Goal: Find specific page/section

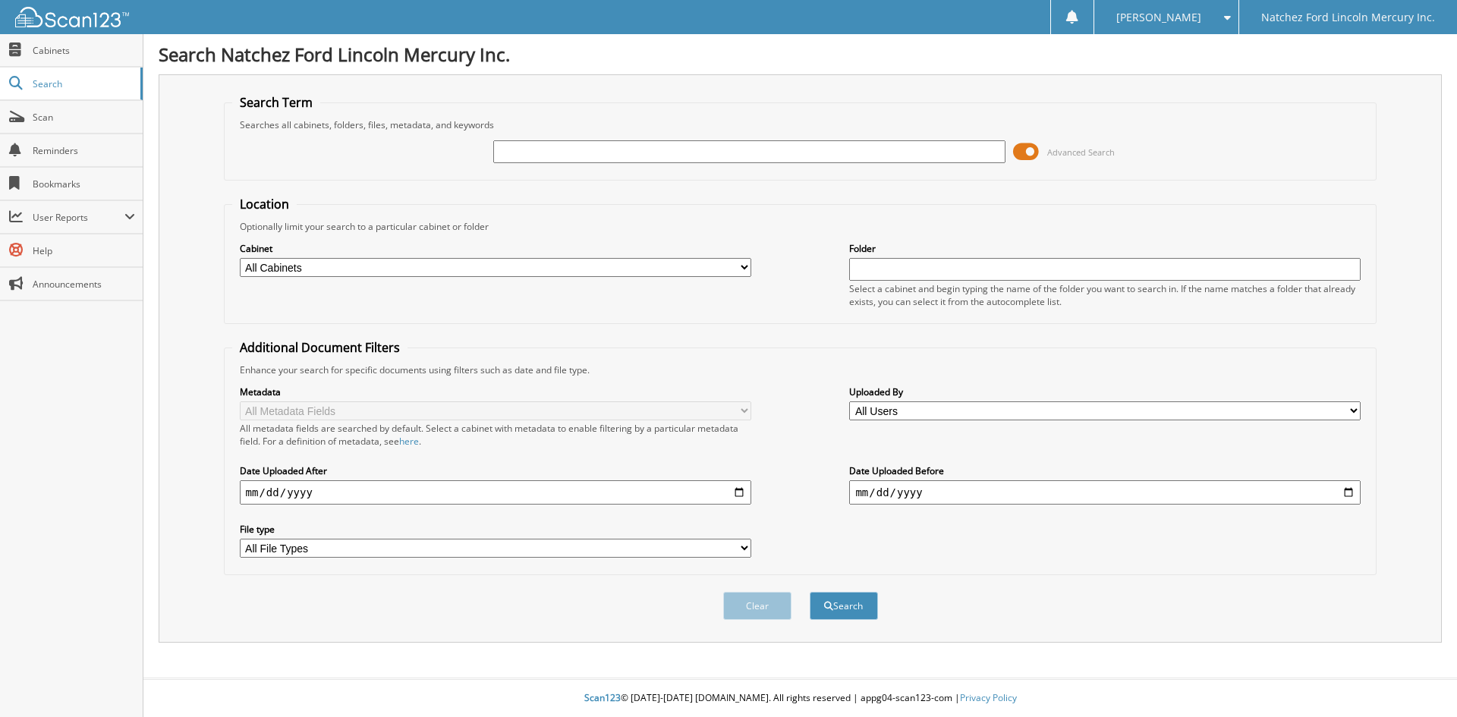
click at [546, 151] on input "text" at bounding box center [748, 151] width 511 height 23
type input "g5154"
click at [1031, 150] on span at bounding box center [1026, 151] width 26 height 23
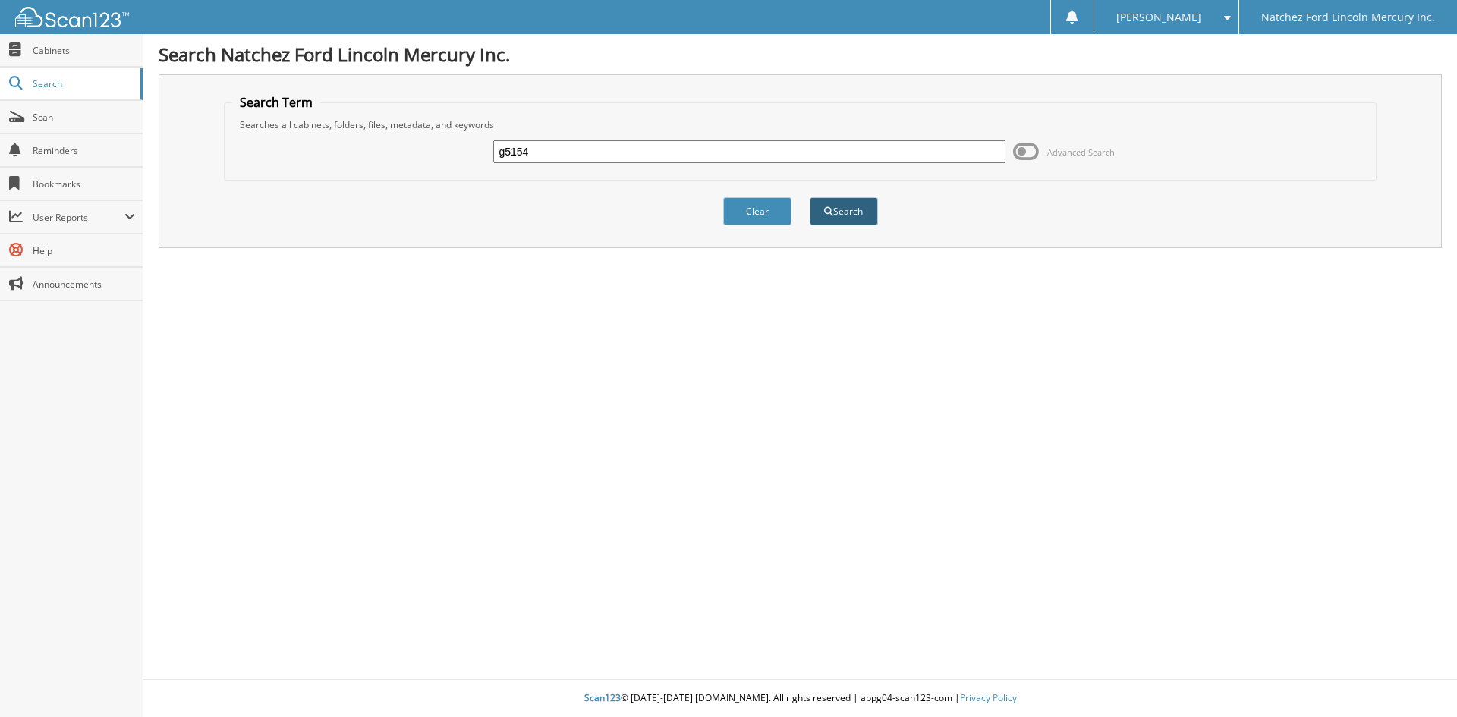
click at [834, 213] on button "Search" at bounding box center [844, 211] width 68 height 28
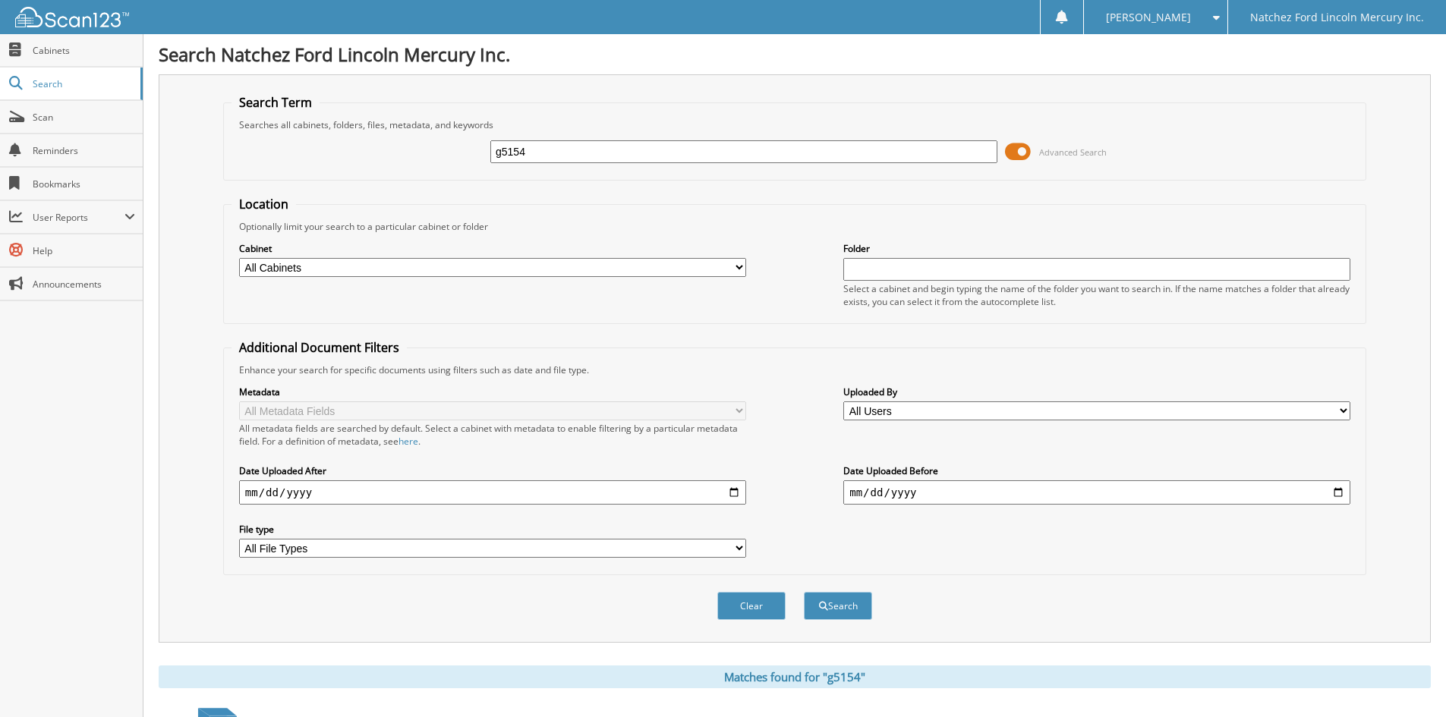
click at [1027, 149] on span at bounding box center [1018, 151] width 26 height 23
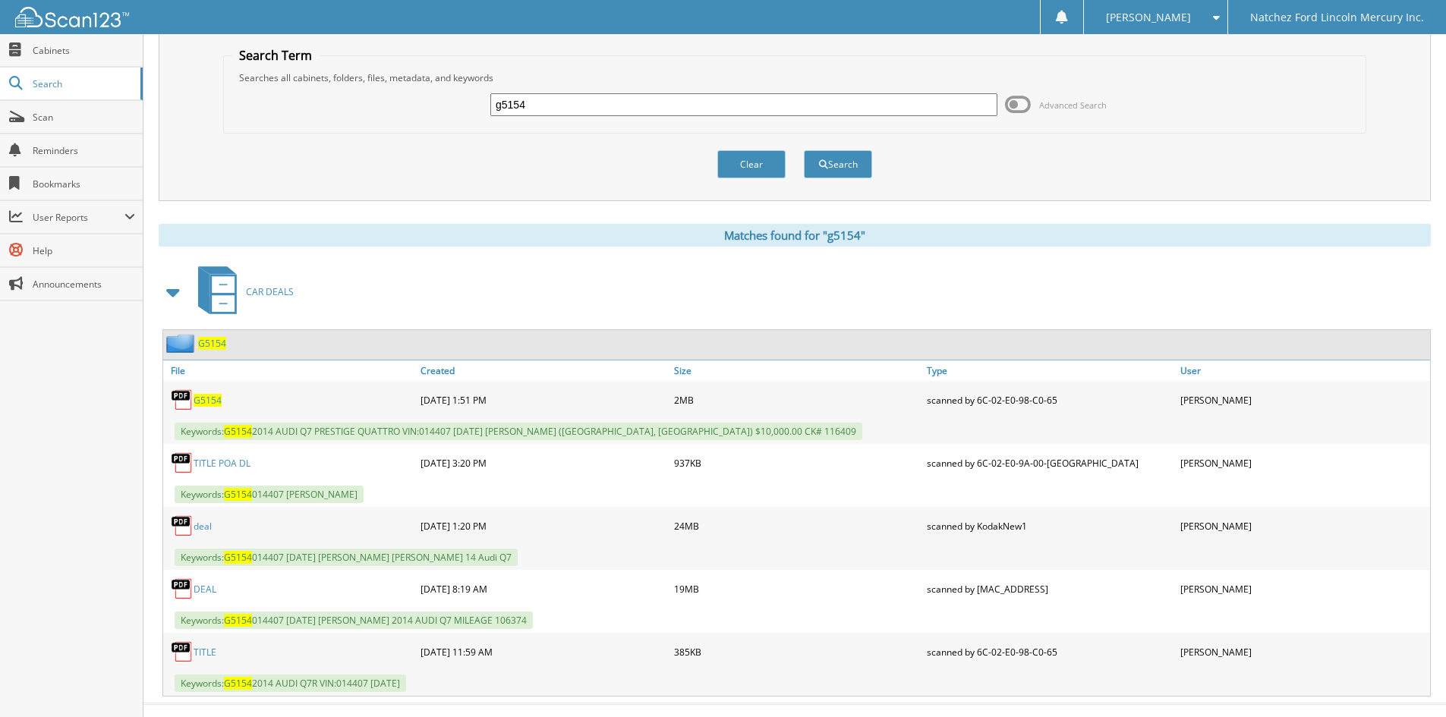
scroll to position [72, 0]
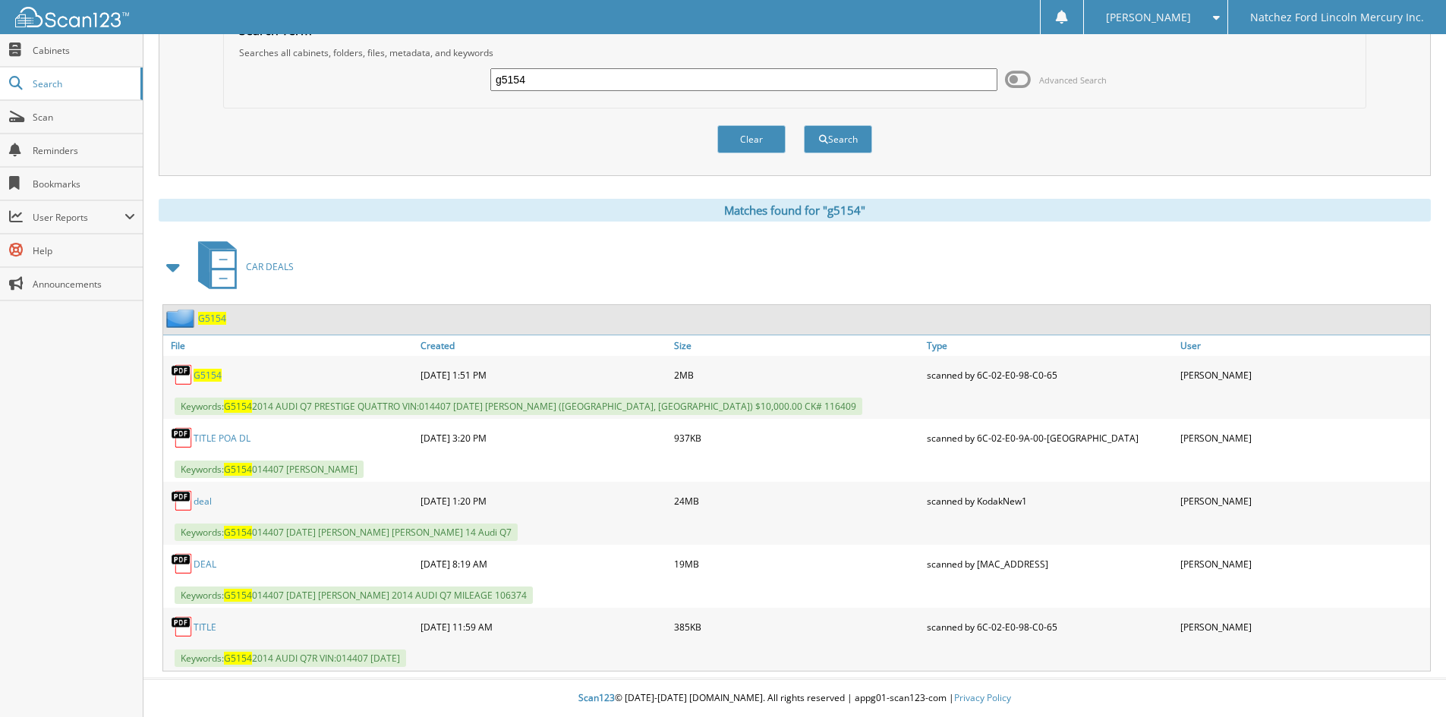
click at [209, 565] on link "DEAL" at bounding box center [205, 564] width 23 height 13
click at [209, 503] on link "deal" at bounding box center [203, 501] width 18 height 13
